Goal: Complete application form: Complete application form

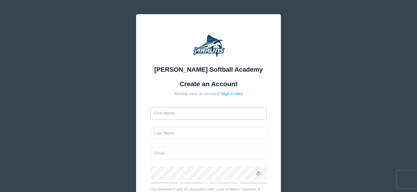
click at [213, 114] on input "text" at bounding box center [208, 113] width 117 height 12
type input "[PERSON_NAME]"
type input "[EMAIL_ADDRESS][DOMAIN_NAME]"
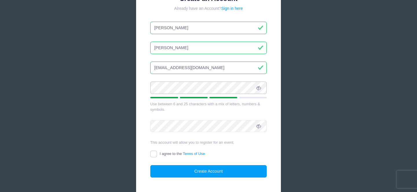
scroll to position [88, 0]
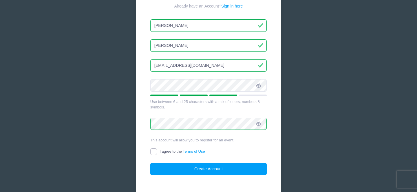
click at [152, 153] on input "I agree to the Terms of Use" at bounding box center [153, 152] width 7 height 7
checkbox input "true"
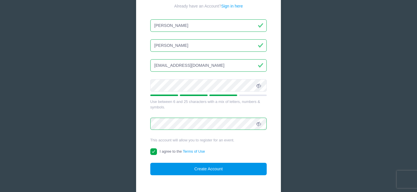
click at [167, 165] on button "Create Account" at bounding box center [208, 169] width 117 height 12
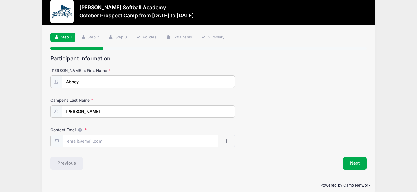
scroll to position [11, 0]
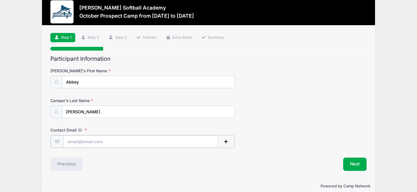
click at [183, 144] on input "Contact Email" at bounding box center [140, 142] width 155 height 12
type input "[EMAIL_ADDRESS][DOMAIN_NAME]"
type input "[PERSON_NAME]"
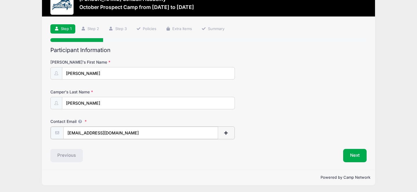
scroll to position [20, 0]
click at [351, 152] on button "Next" at bounding box center [354, 155] width 23 height 13
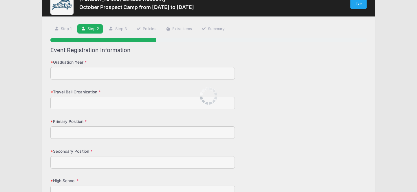
scroll to position [0, 0]
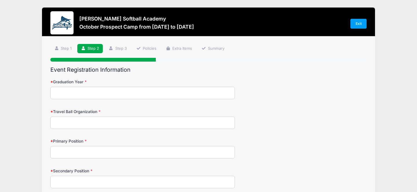
click at [205, 97] on input "Graduation Year" at bounding box center [142, 93] width 185 height 12
type input "2027"
click at [155, 125] on input "Travel Ball Organization" at bounding box center [142, 123] width 185 height 12
click at [151, 155] on input "Primary Position" at bounding box center [142, 152] width 185 height 12
type input "3"
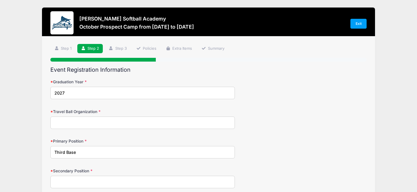
type input "Third Base"
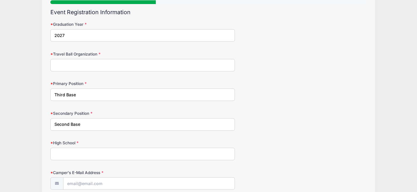
scroll to position [59, 0]
type input "Second Base"
click at [110, 152] on input "High School" at bounding box center [142, 153] width 185 height 12
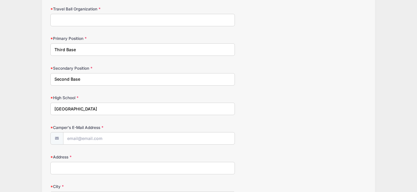
scroll to position [107, 0]
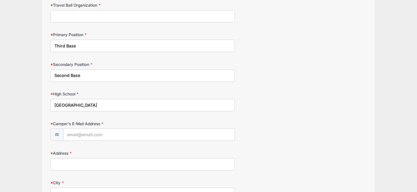
type input "[GEOGRAPHIC_DATA]"
click at [73, 134] on input "Camper's E-Mail Address" at bounding box center [148, 135] width 171 height 12
type input "[EMAIL_ADDRESS][DOMAIN_NAME]"
type input "1675 [GEOGRAPHIC_DATA][PERSON_NAME]"
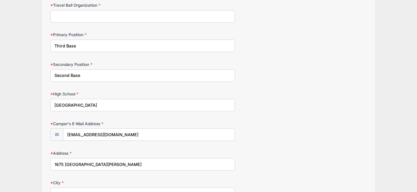
type input "Wake Forest"
select select "NC"
type input "27587"
type input "[PHONE_NUMBER]"
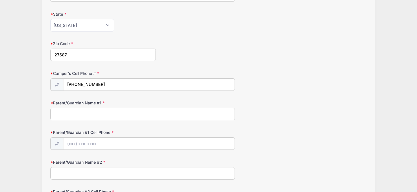
scroll to position [305, 0]
click at [112, 114] on input "Parent/Guardian Name #1" at bounding box center [142, 115] width 185 height 12
type input "[PERSON_NAME]"
type input "[PHONE_NUMBER]"
click at [97, 179] on input "Parent/Guardian Name #2" at bounding box center [142, 174] width 185 height 12
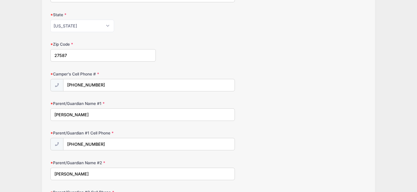
type input "[PERSON_NAME]"
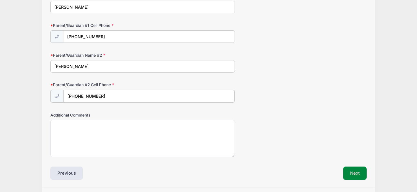
type input "[PHONE_NUMBER]"
click at [351, 172] on button "Next" at bounding box center [354, 172] width 23 height 13
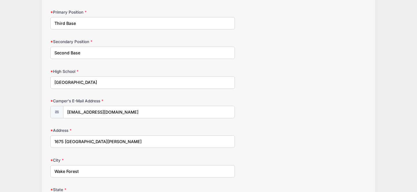
scroll to position [79, 0]
